Goal: Find specific page/section: Find specific page/section

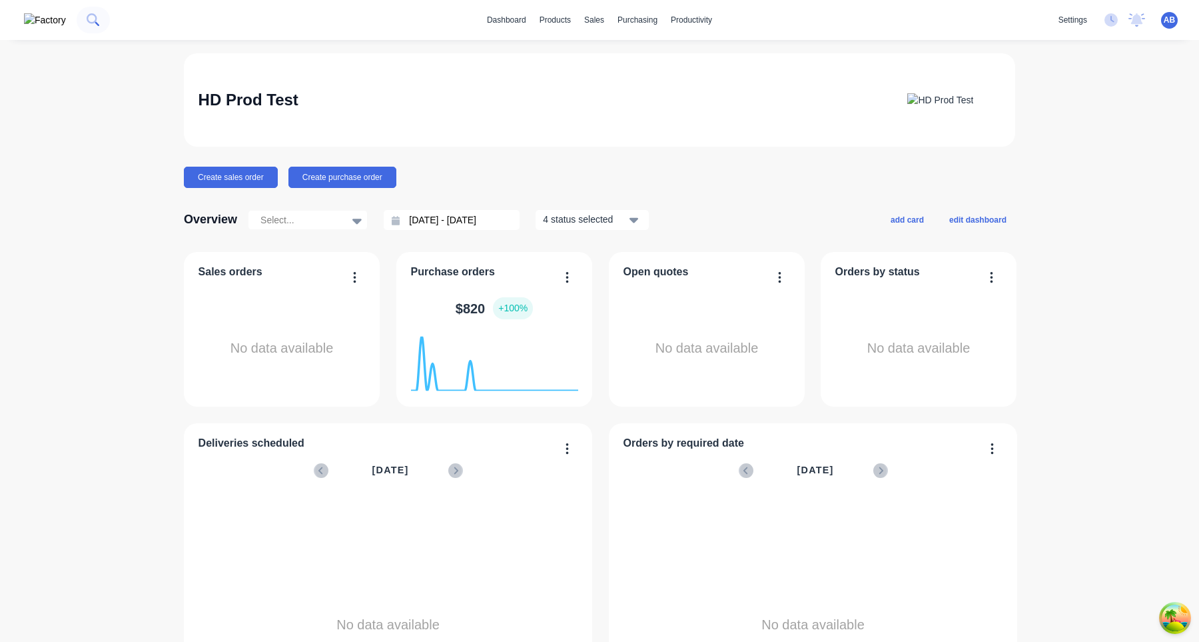
click at [87, 22] on icon at bounding box center [93, 19] width 13 height 13
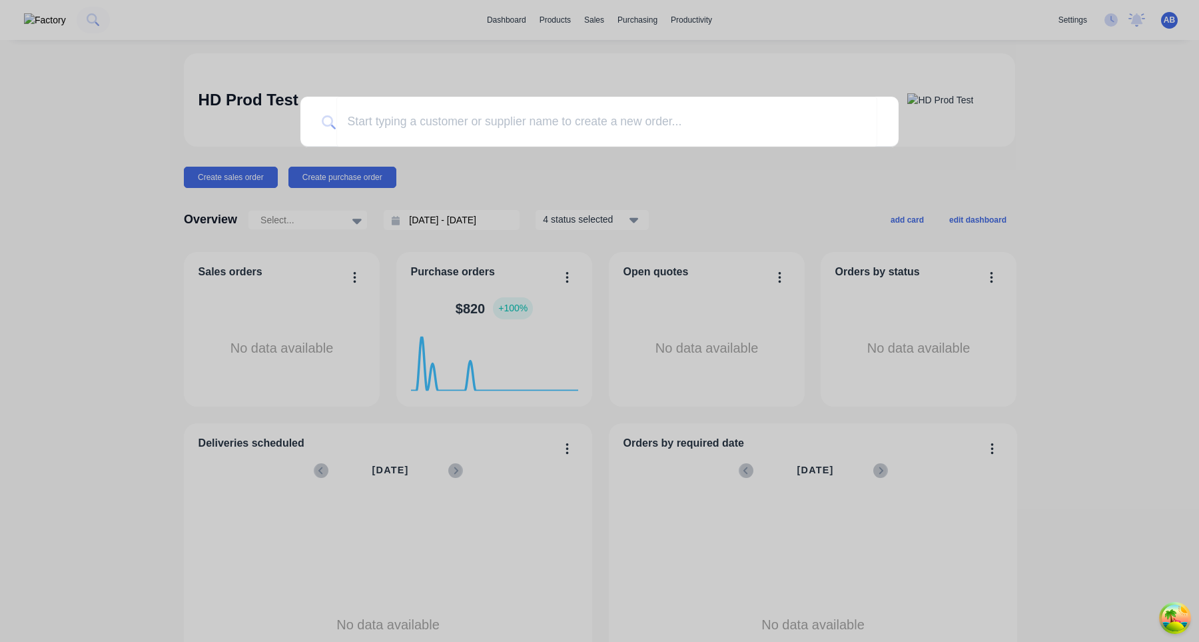
click at [550, 4] on div at bounding box center [599, 321] width 1199 height 642
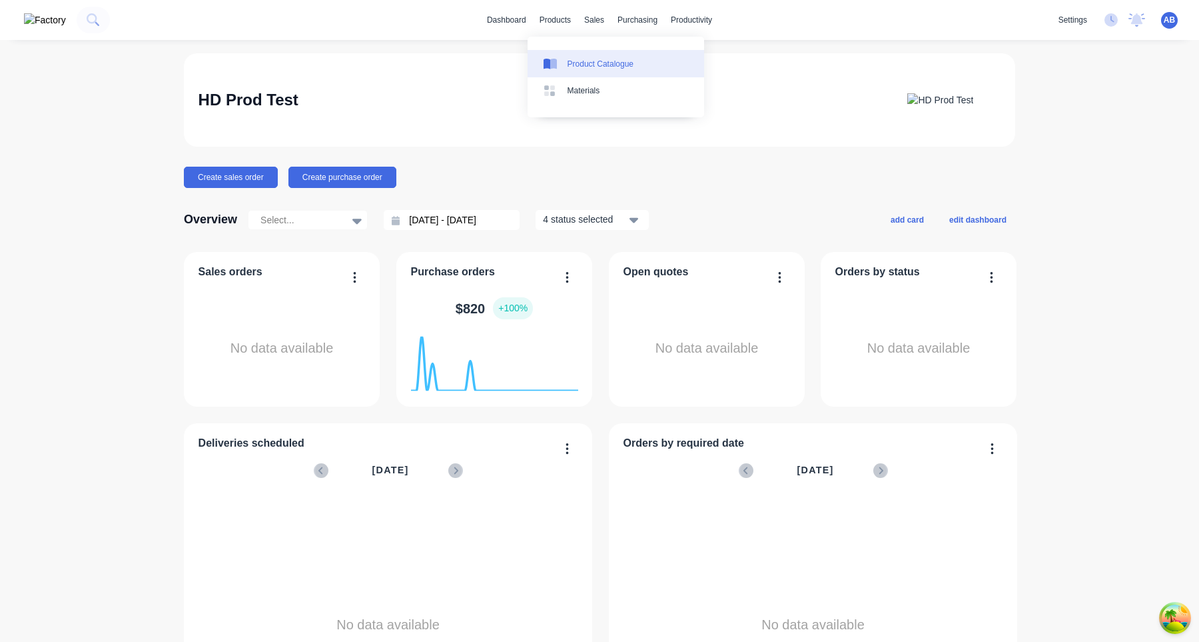
click at [569, 67] on div "Product Catalogue" at bounding box center [601, 64] width 66 height 12
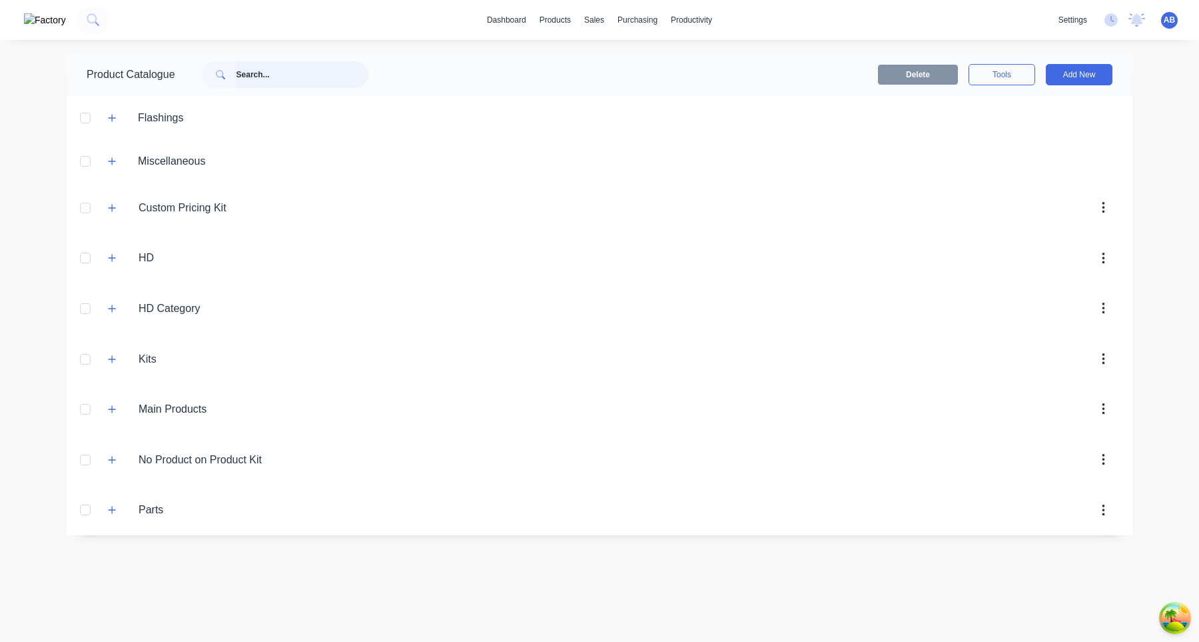
click at [272, 73] on input "text" at bounding box center [303, 74] width 132 height 27
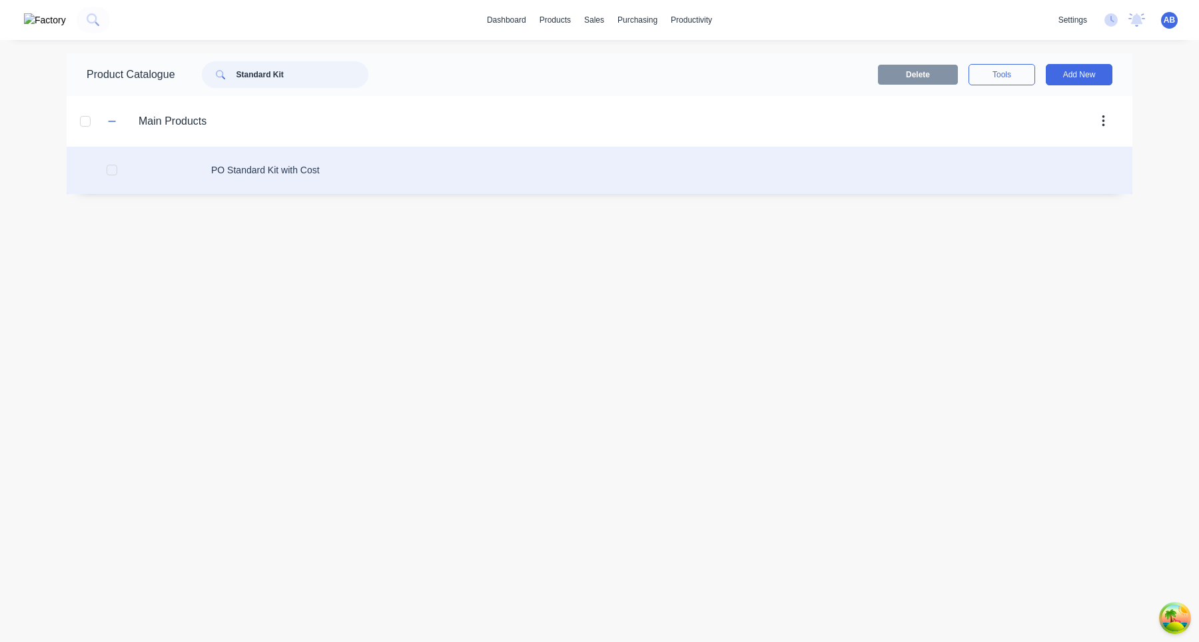
type input "Standard Kit"
click at [283, 176] on div "PO Standard Kit with Cost" at bounding box center [600, 170] width 1066 height 47
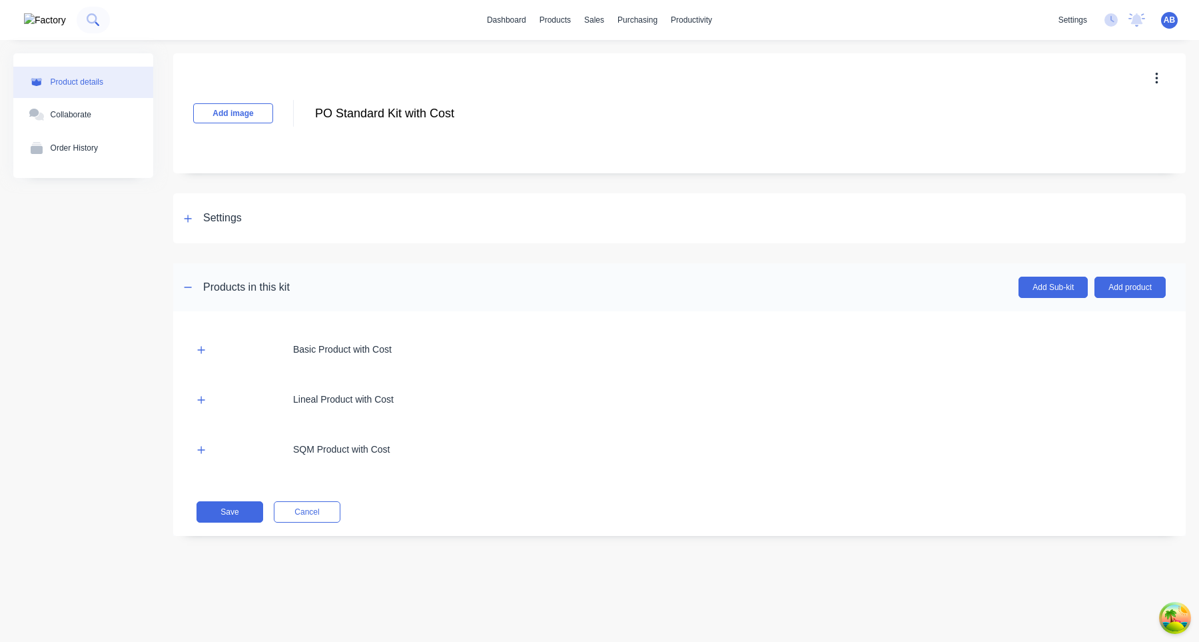
click at [87, 17] on icon at bounding box center [93, 19] width 13 height 13
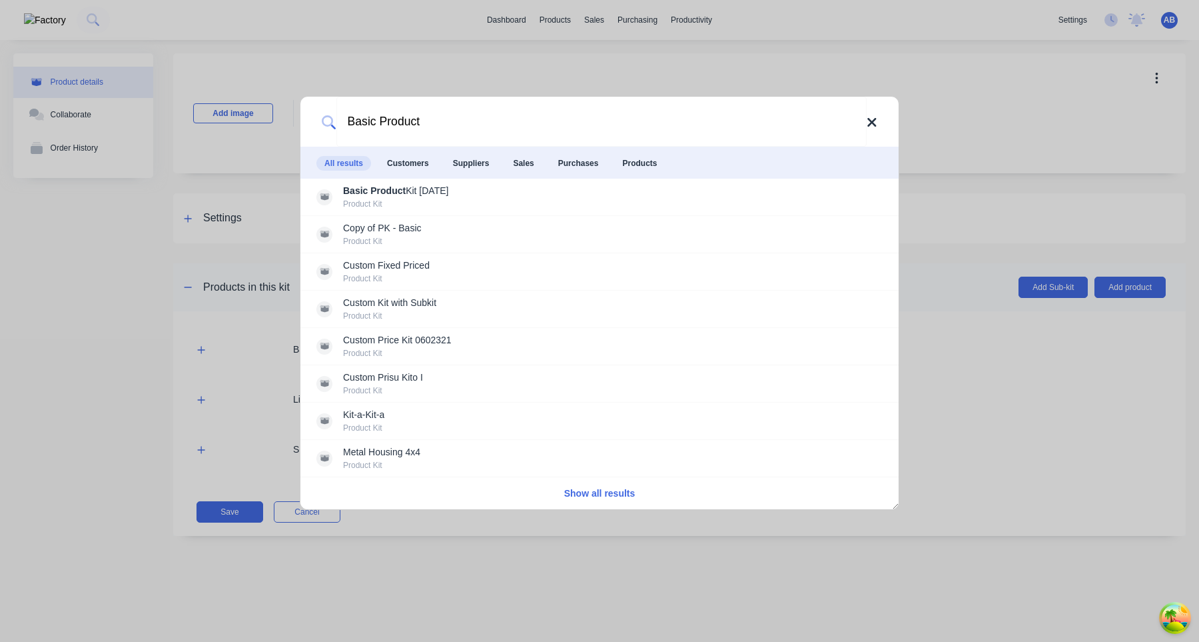
type input "Basic Product"
click at [871, 123] on icon at bounding box center [872, 122] width 9 height 9
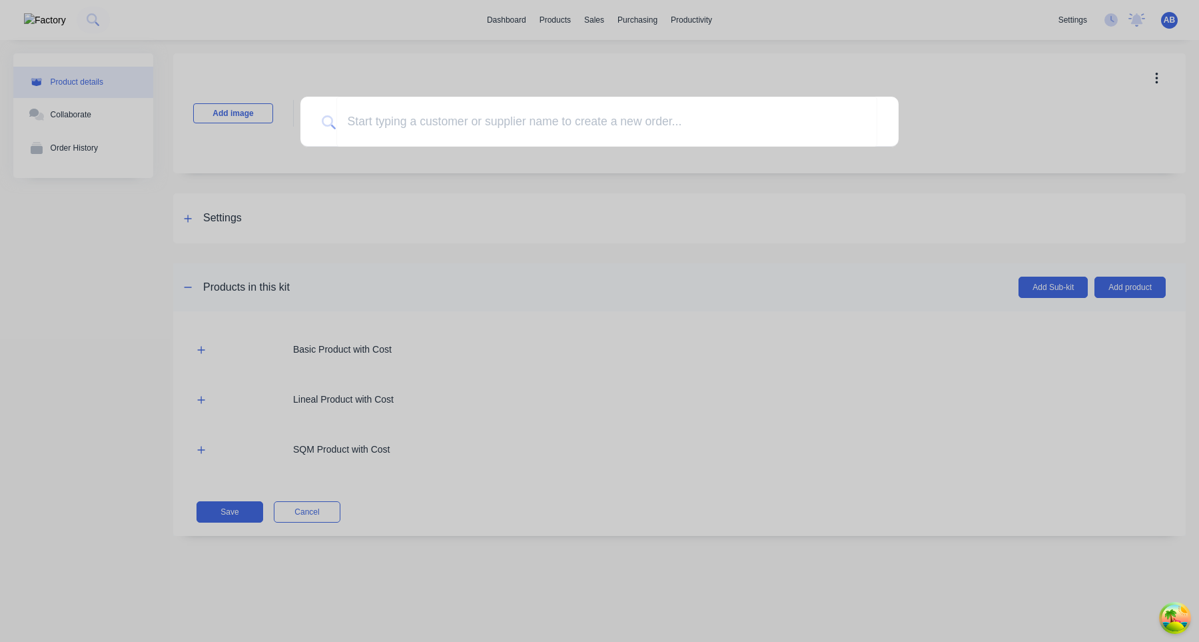
click at [730, 267] on div at bounding box center [599, 321] width 1199 height 642
